Goal: Go to known website: Access a specific website the user already knows

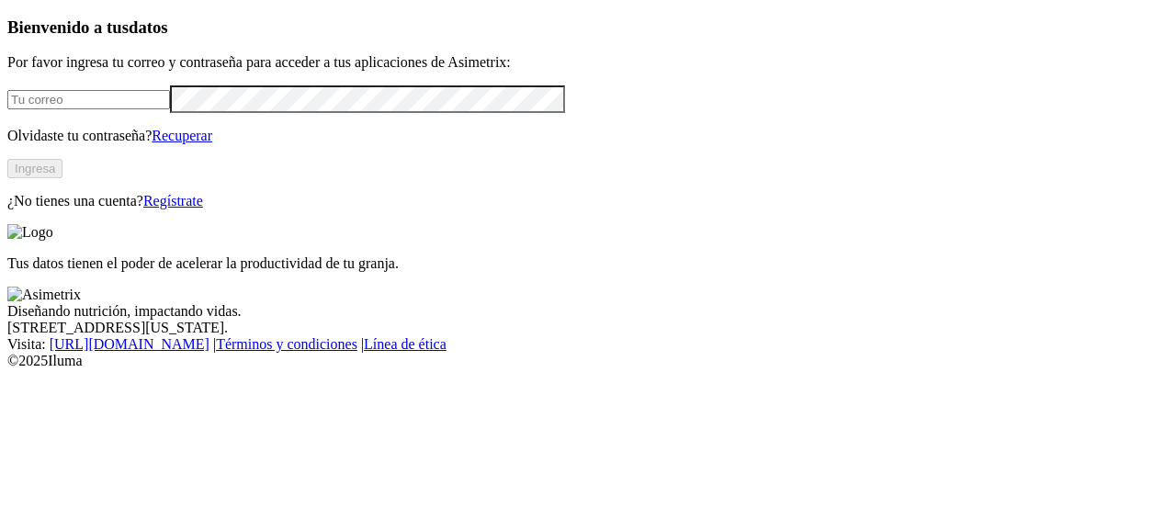
click at [170, 109] on input "email" at bounding box center [88, 99] width 163 height 19
type input "[PERSON_NAME][EMAIL_ADDRESS][PERSON_NAME][DOMAIN_NAME]"
click at [62, 178] on button "Ingresa" at bounding box center [34, 168] width 55 height 19
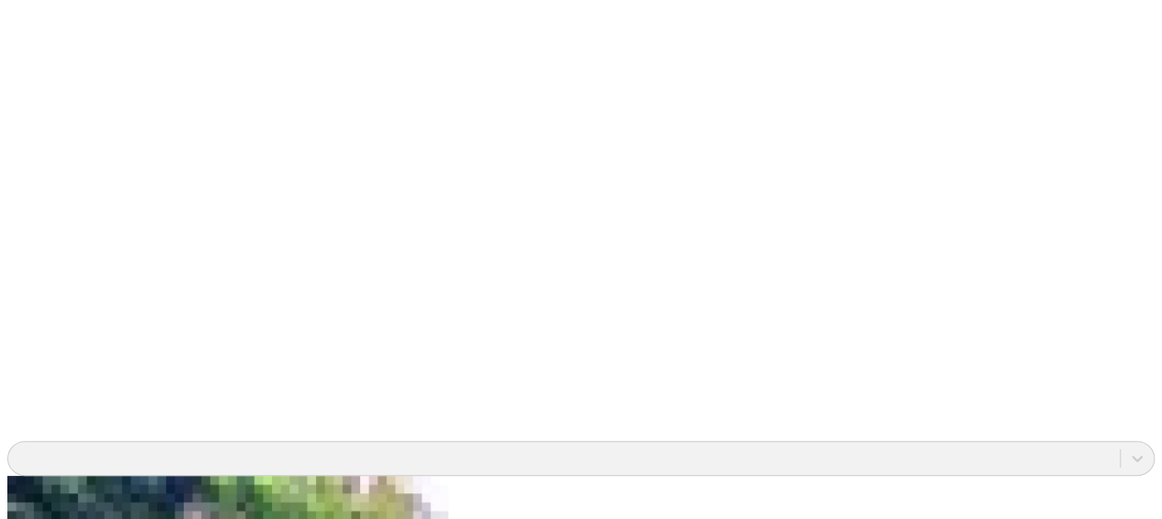
scroll to position [1353, 0]
